Goal: Information Seeking & Learning: Learn about a topic

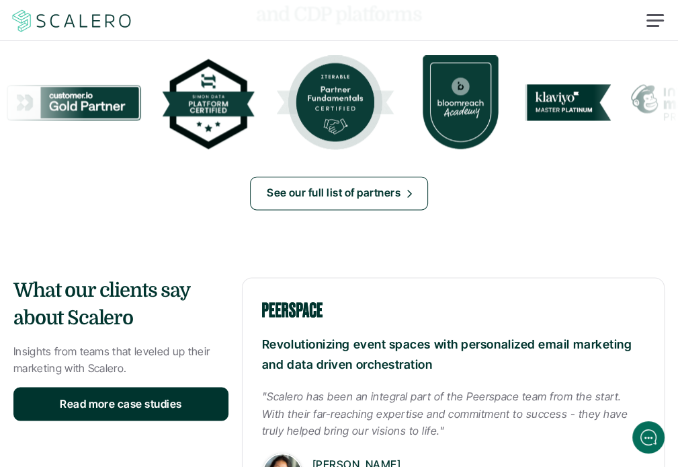
scroll to position [1345, 0]
